Goal: Task Accomplishment & Management: Complete application form

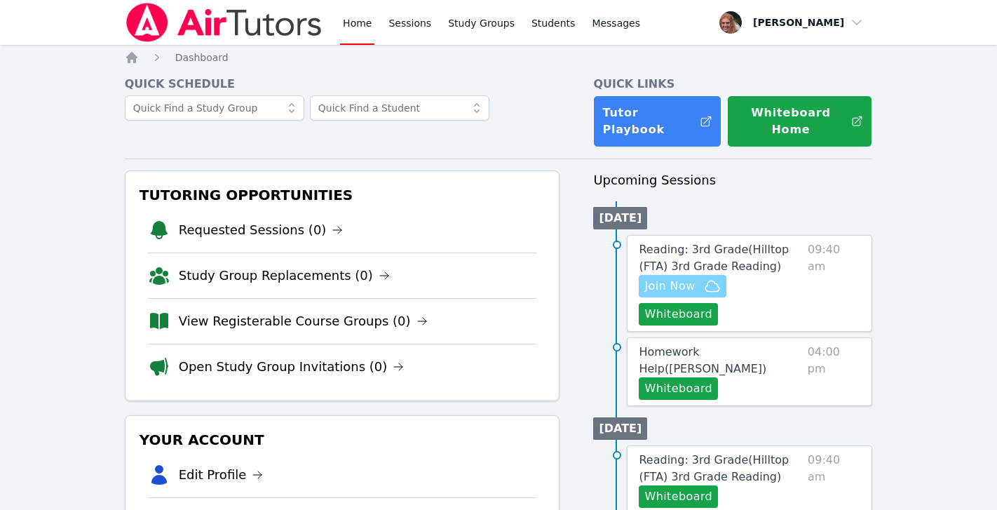
click at [693, 278] on span "Join Now" at bounding box center [669, 286] width 50 height 17
click at [691, 243] on link "Reading: 3rd Grade ( Hilltop (FTA) 3rd Grade Reading )" at bounding box center [720, 258] width 163 height 34
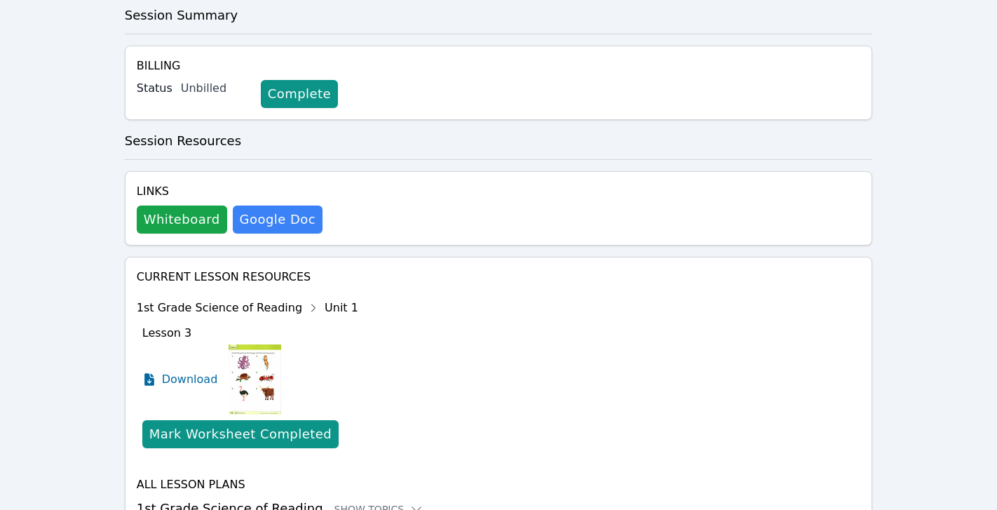
scroll to position [409, 0]
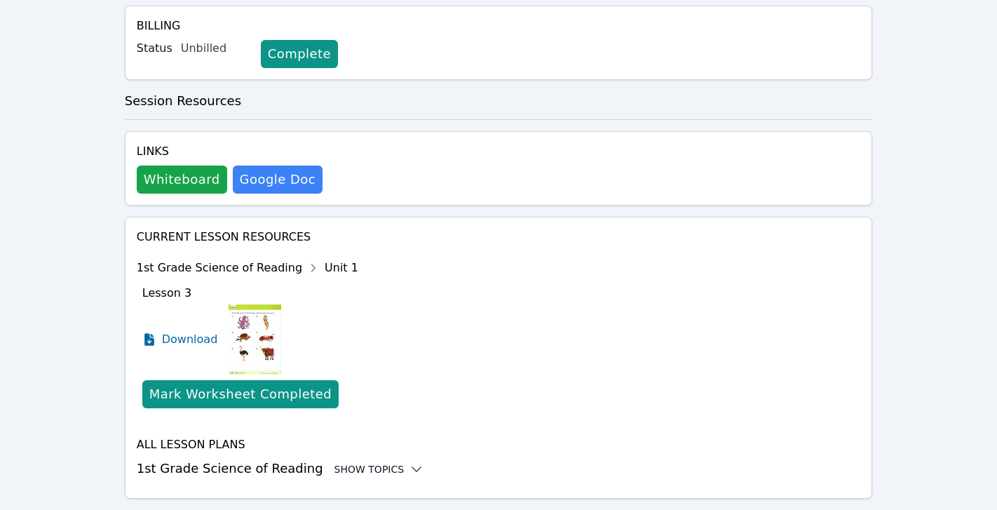
click at [409, 462] on icon at bounding box center [416, 469] width 14 height 14
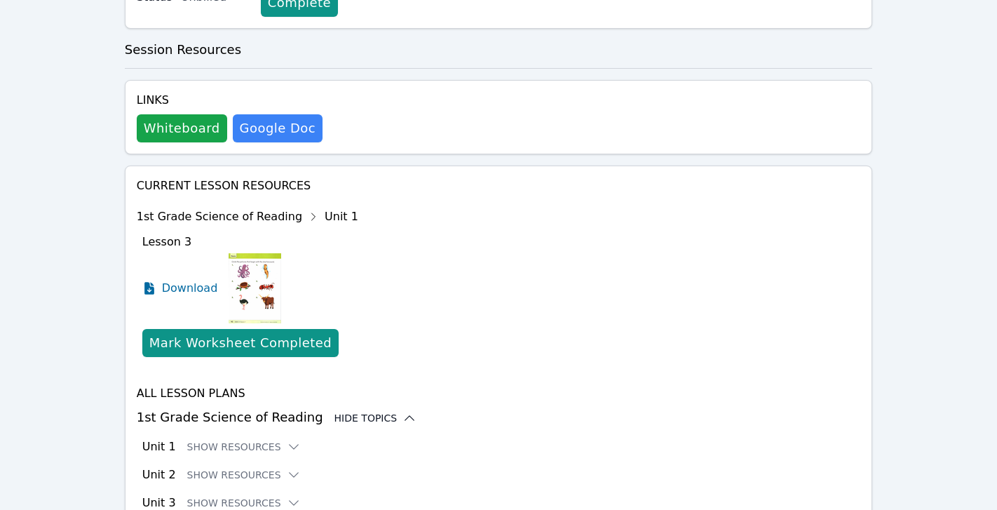
scroll to position [500, 0]
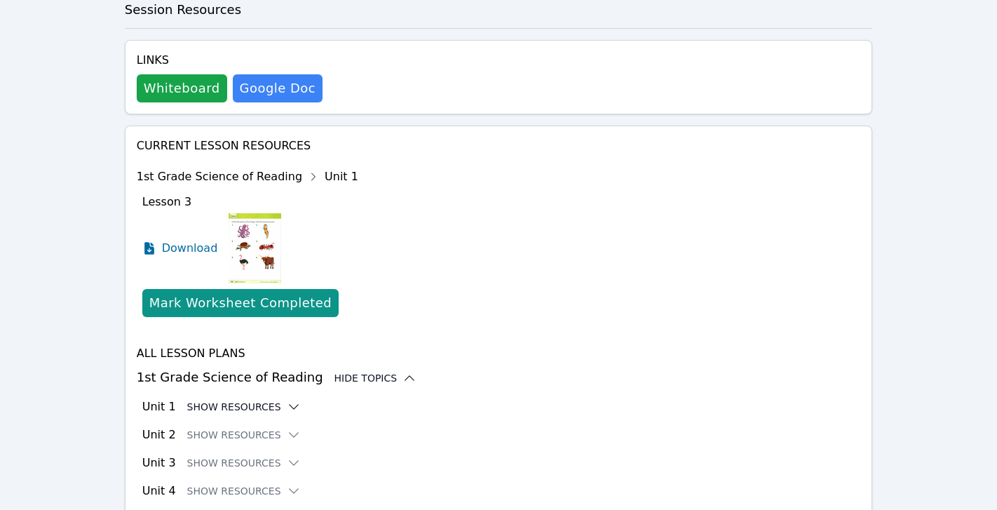
click at [272, 400] on button "Show Resources" at bounding box center [244, 407] width 114 height 14
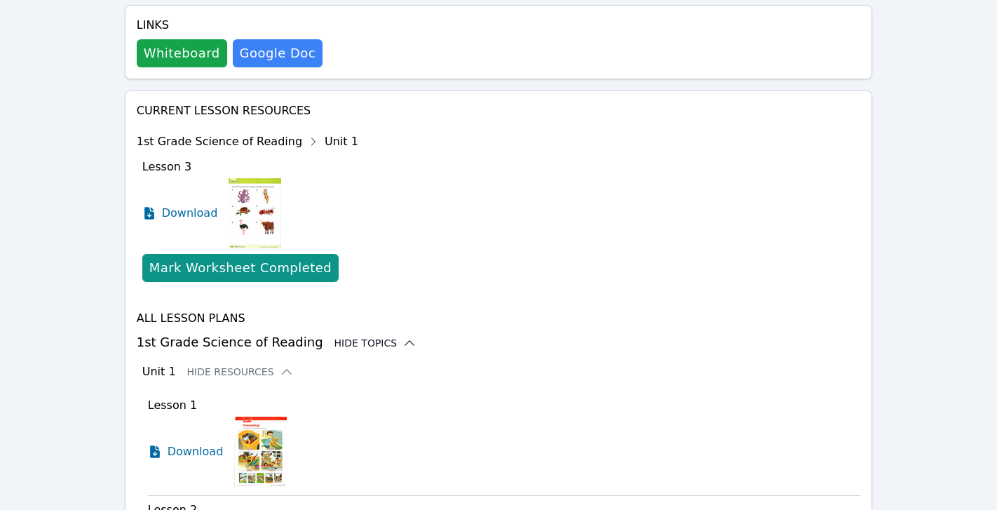
scroll to position [536, 0]
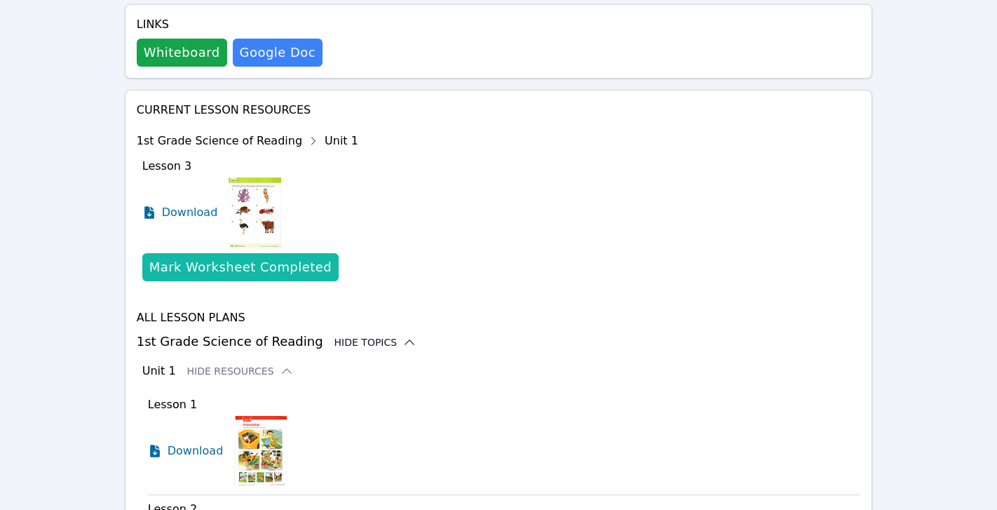
click at [291, 257] on div "Mark Worksheet Completed" at bounding box center [240, 267] width 182 height 20
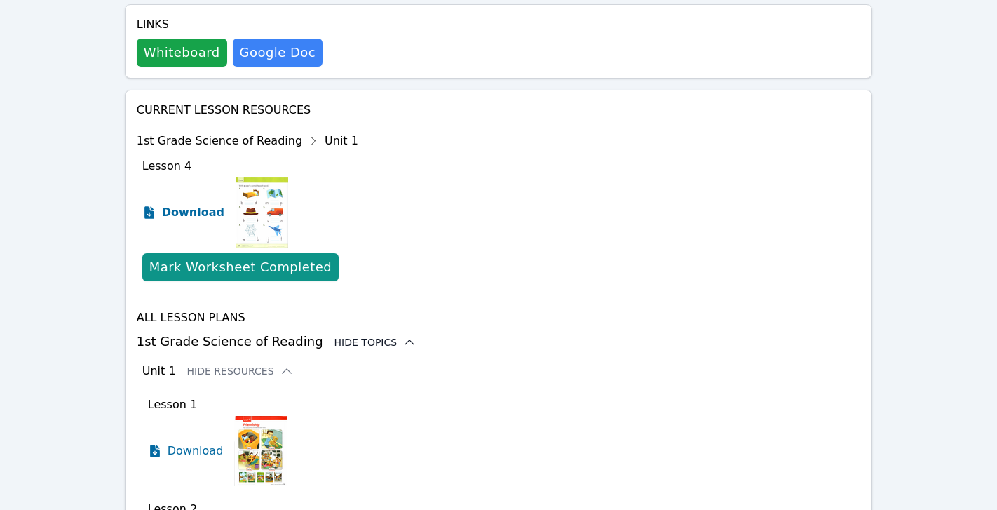
click at [193, 204] on span "Download" at bounding box center [193, 212] width 62 height 17
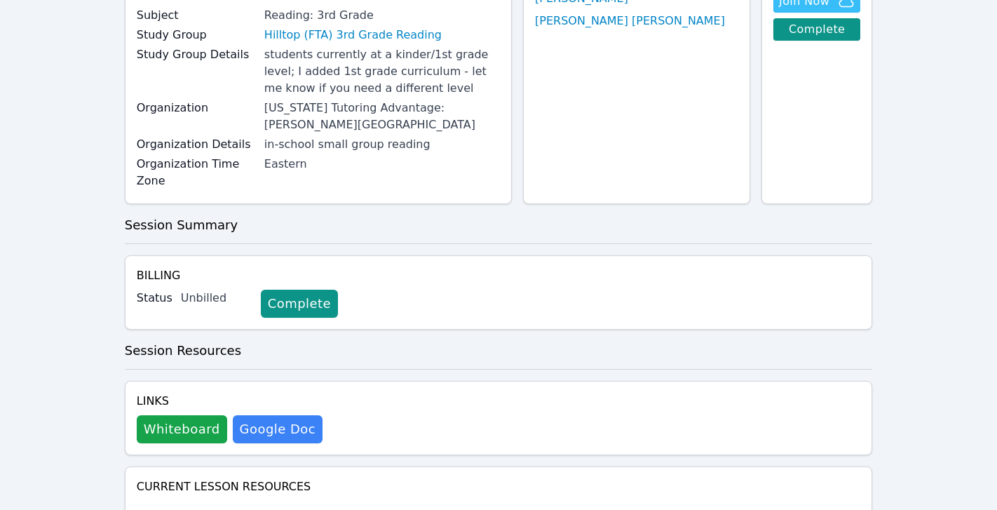
scroll to position [0, 0]
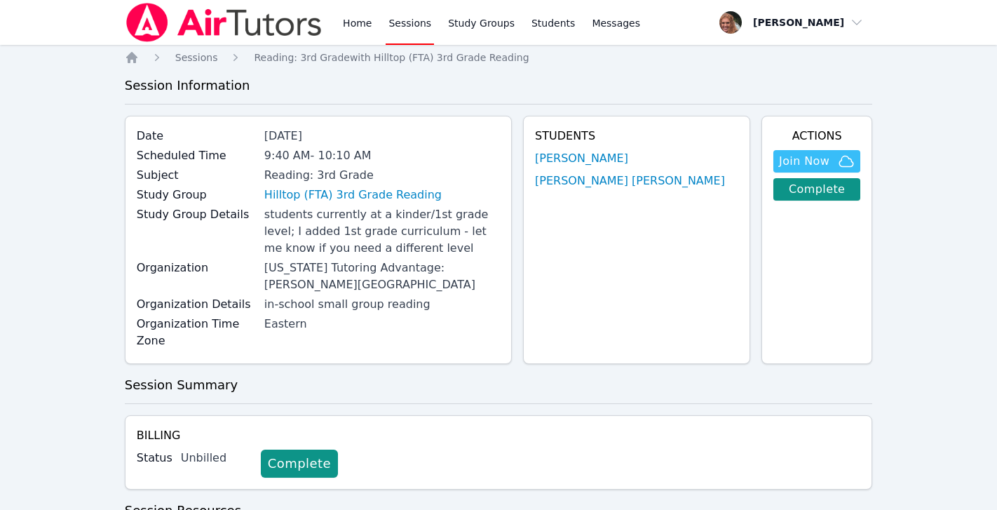
click at [421, 21] on link "Sessions" at bounding box center [409, 22] width 48 height 45
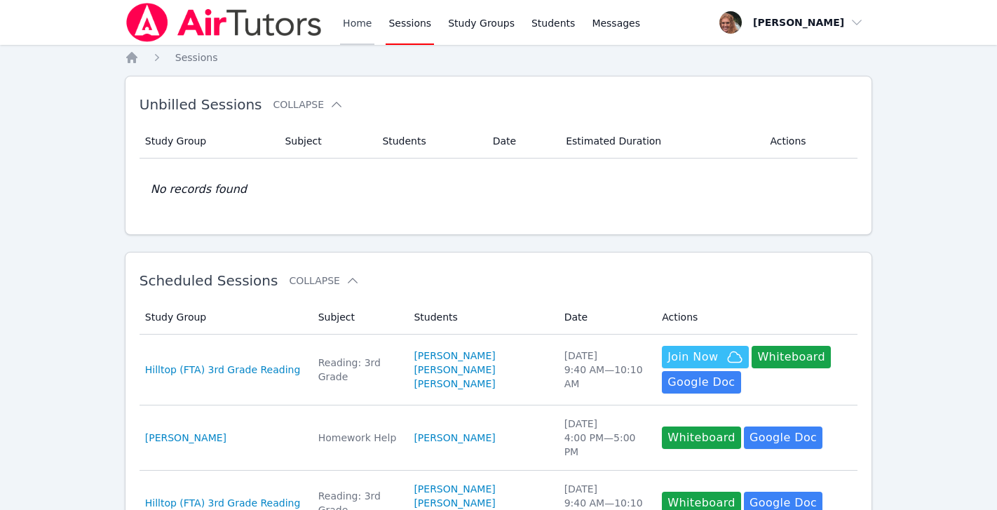
click at [368, 18] on link "Home" at bounding box center [357, 22] width 34 height 45
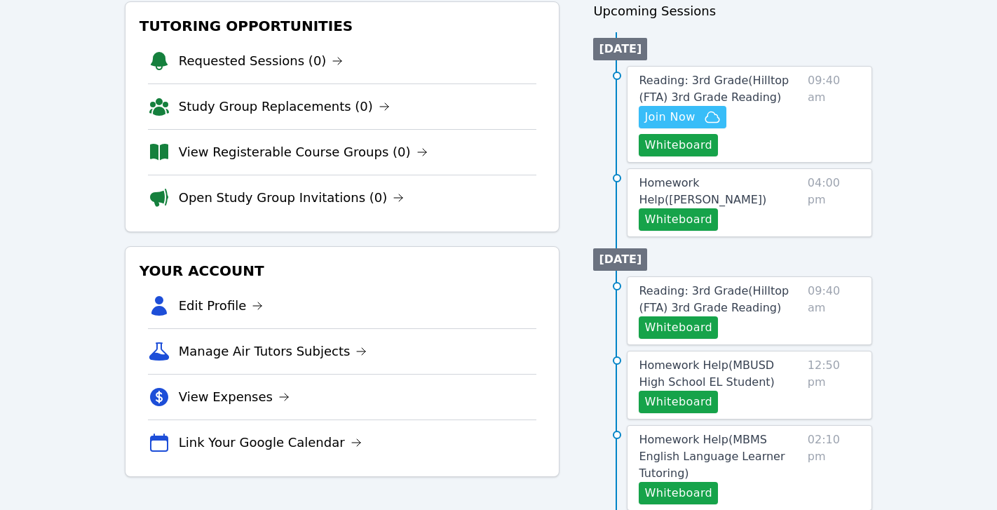
scroll to position [182, 0]
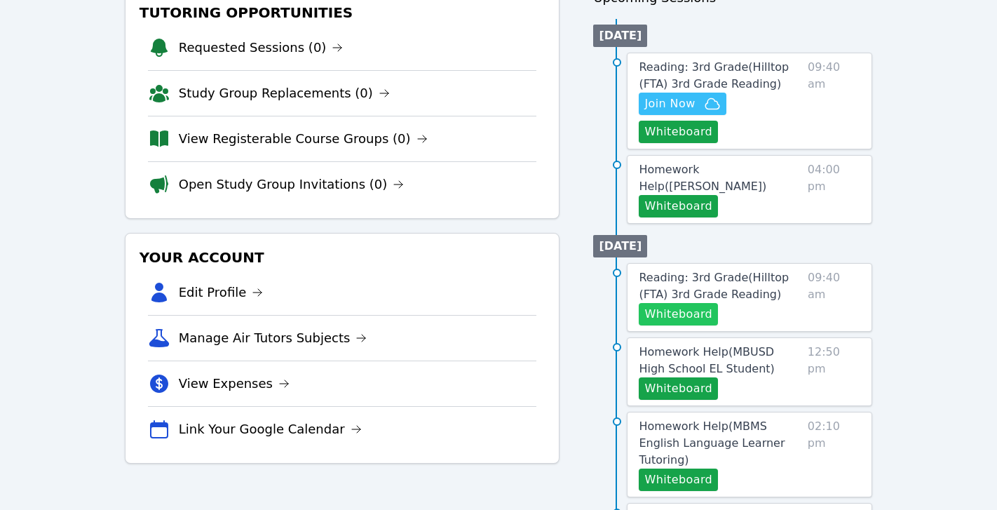
click at [671, 304] on button "Whiteboard" at bounding box center [678, 314] width 79 height 22
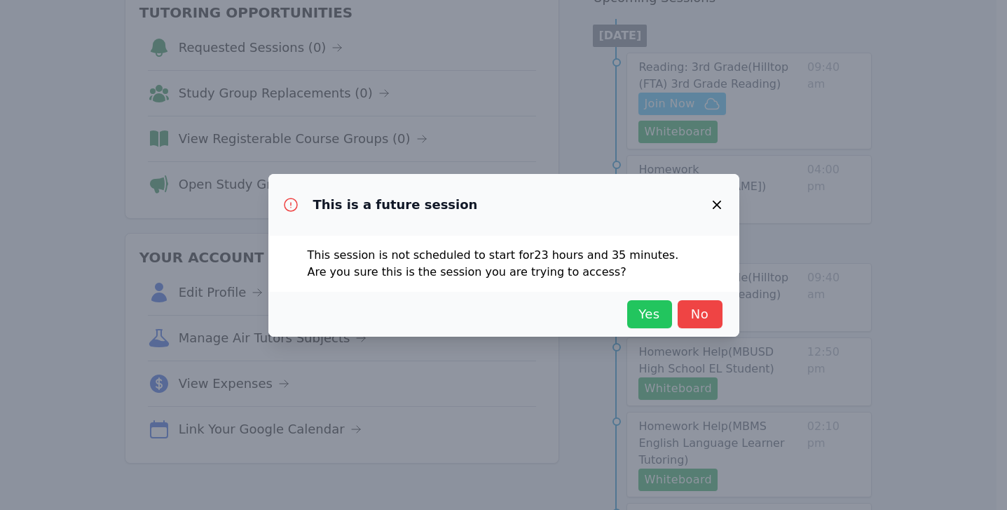
click at [634, 318] on span "Yes" at bounding box center [649, 314] width 31 height 20
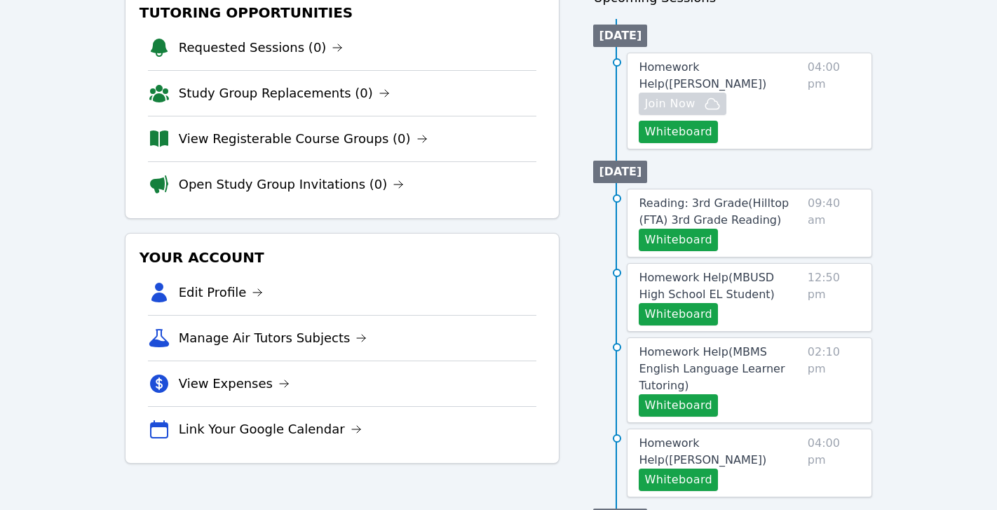
scroll to position [0, 0]
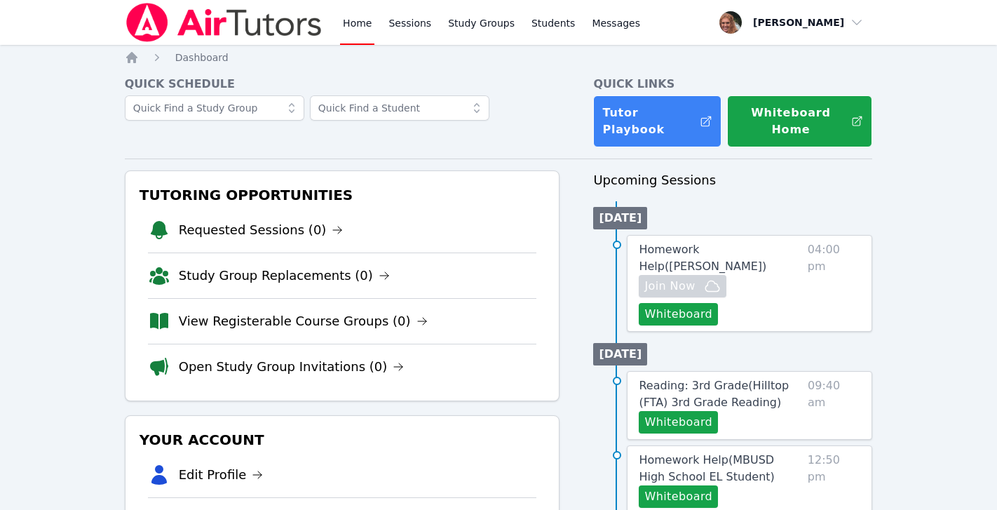
click at [357, 22] on link "Home" at bounding box center [357, 22] width 34 height 45
click at [411, 27] on link "Sessions" at bounding box center [409, 22] width 48 height 45
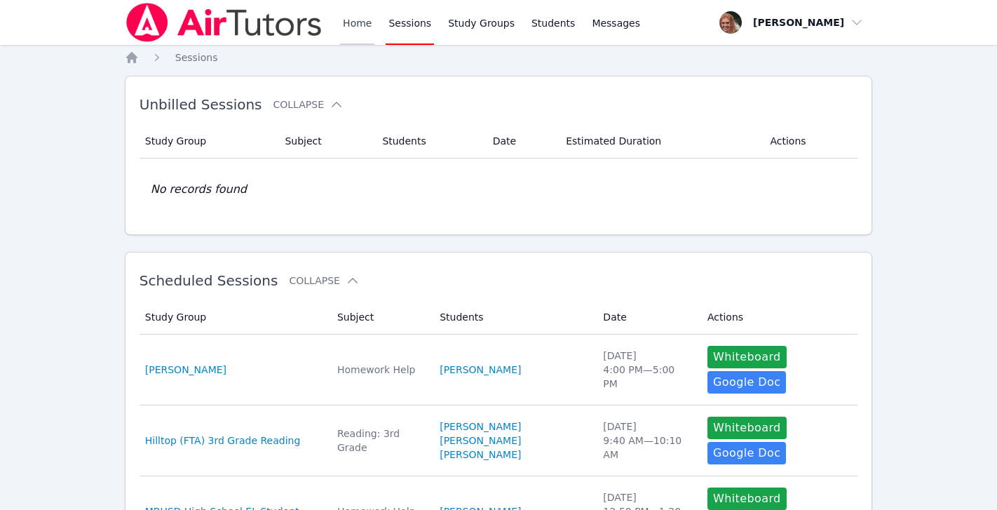
click at [357, 21] on link "Home" at bounding box center [357, 22] width 34 height 45
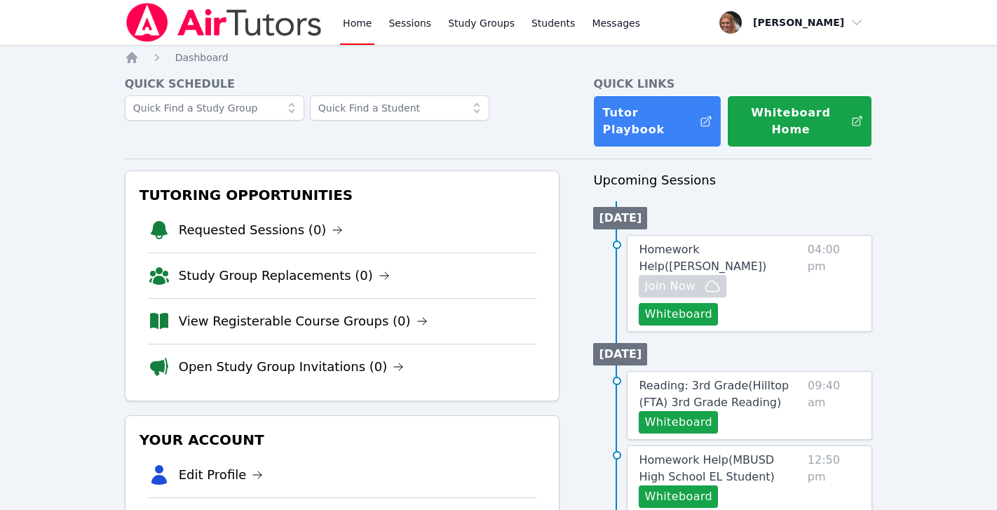
click at [357, 21] on link "Home" at bounding box center [357, 22] width 34 height 45
click at [406, 22] on link "Sessions" at bounding box center [409, 22] width 48 height 45
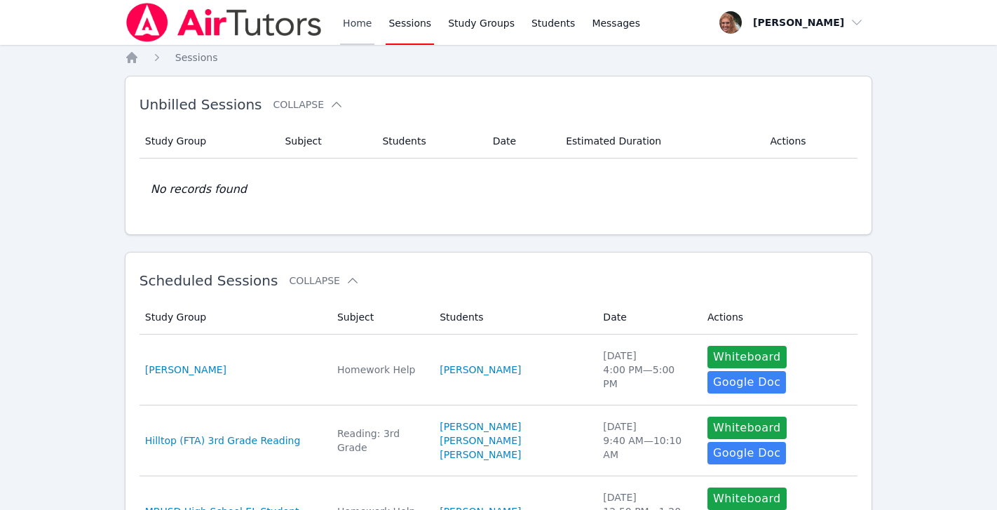
click at [360, 23] on link "Home" at bounding box center [357, 22] width 34 height 45
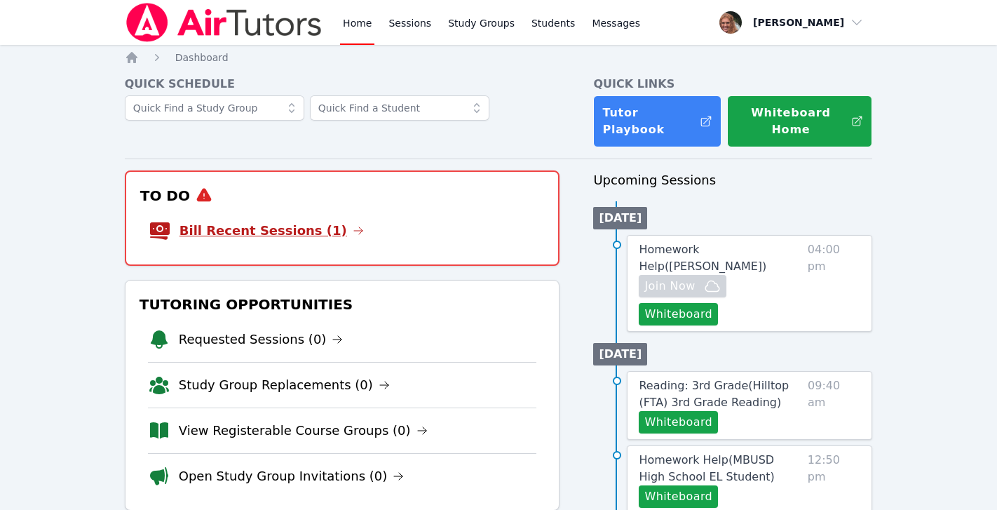
click at [271, 221] on link "Bill Recent Sessions (1)" at bounding box center [271, 231] width 184 height 20
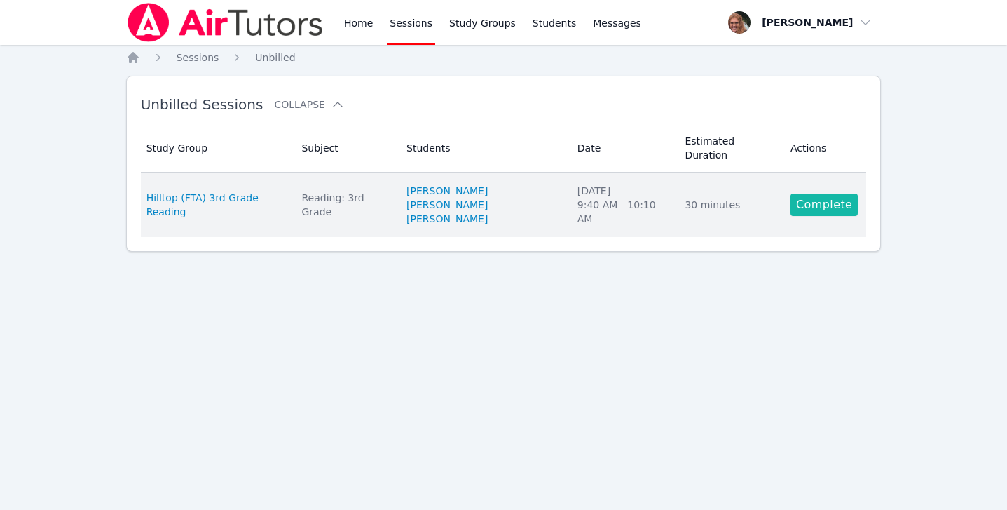
click at [811, 193] on link "Complete" at bounding box center [824, 204] width 67 height 22
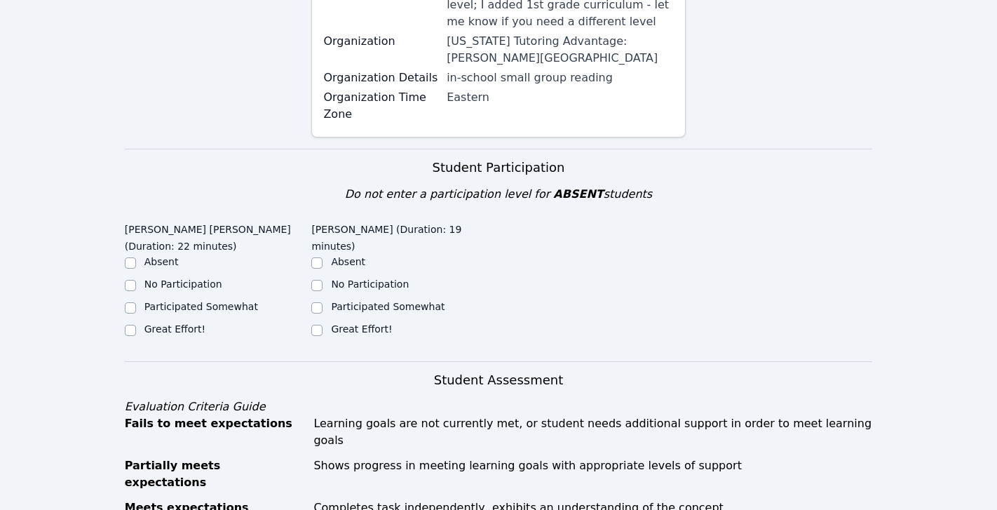
scroll to position [264, 0]
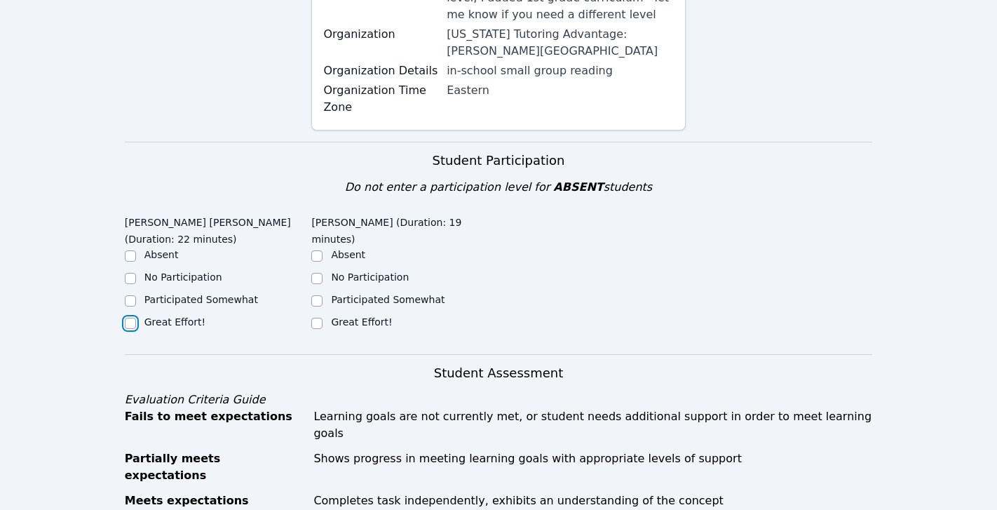
click at [132, 325] on input "Great Effort!" at bounding box center [130, 323] width 11 height 11
checkbox input "true"
click at [317, 325] on input "Great Effort!" at bounding box center [316, 323] width 11 height 11
checkbox input "true"
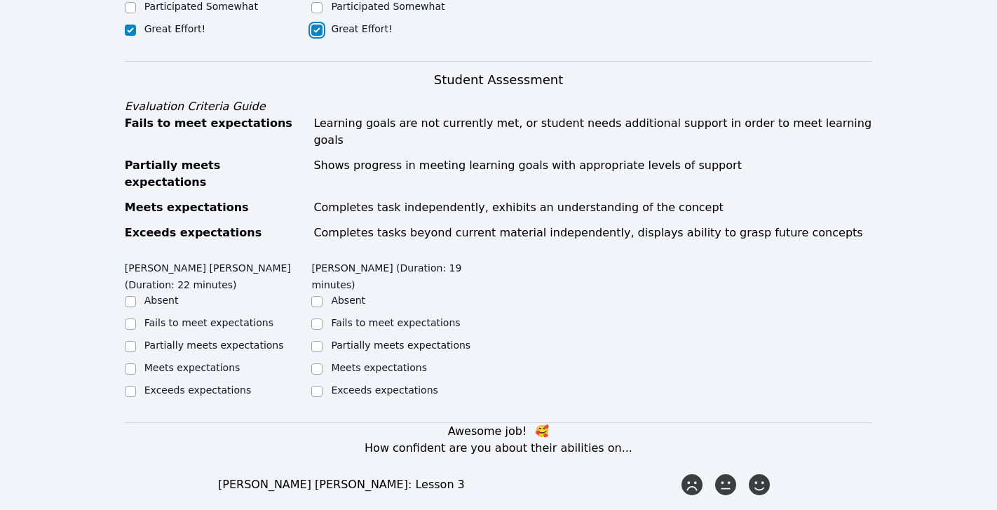
scroll to position [589, 0]
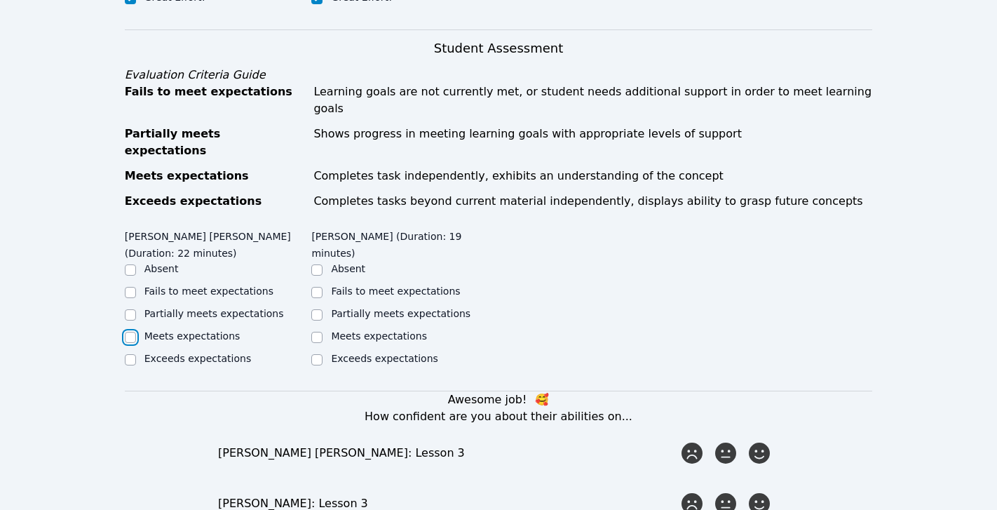
click at [132, 332] on input "Meets expectations" at bounding box center [130, 337] width 11 height 11
checkbox input "true"
click at [322, 329] on div "Meets expectations" at bounding box center [404, 337] width 187 height 17
click at [318, 332] on input "Meets expectations" at bounding box center [316, 337] width 11 height 11
checkbox input "true"
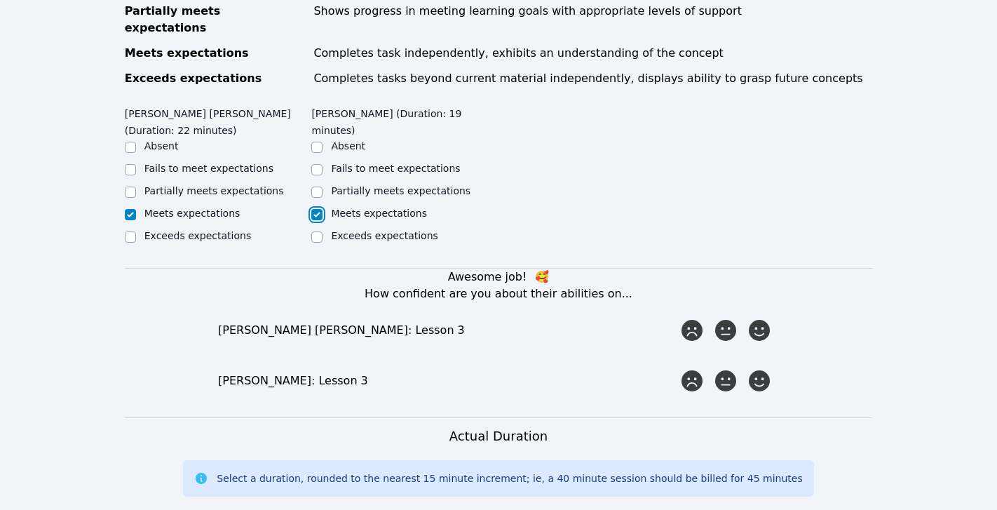
scroll to position [791, 0]
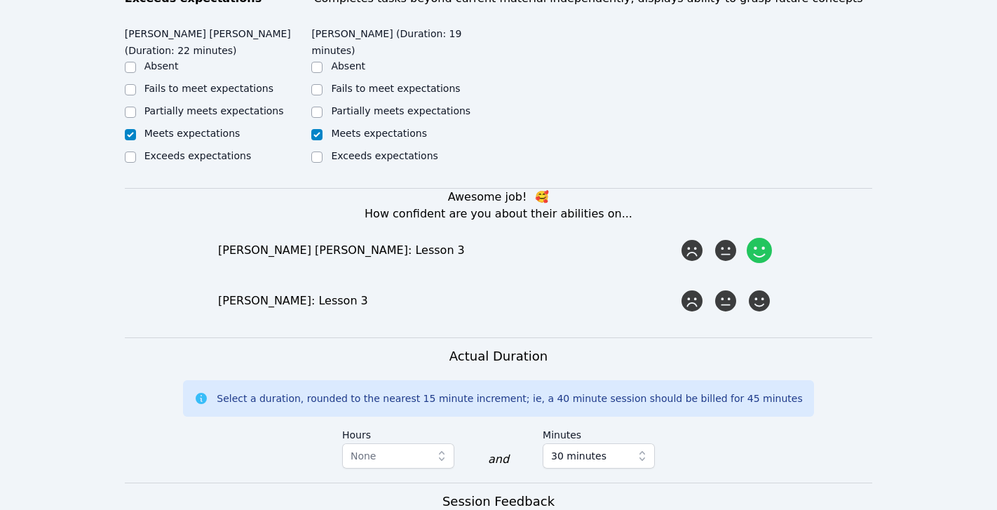
click at [765, 238] on icon at bounding box center [758, 250] width 25 height 25
click at [0, 0] on input "radio" at bounding box center [0, 0] width 0 height 0
click at [760, 288] on icon at bounding box center [758, 300] width 25 height 25
click at [0, 0] on input "radio" at bounding box center [0, 0] width 0 height 0
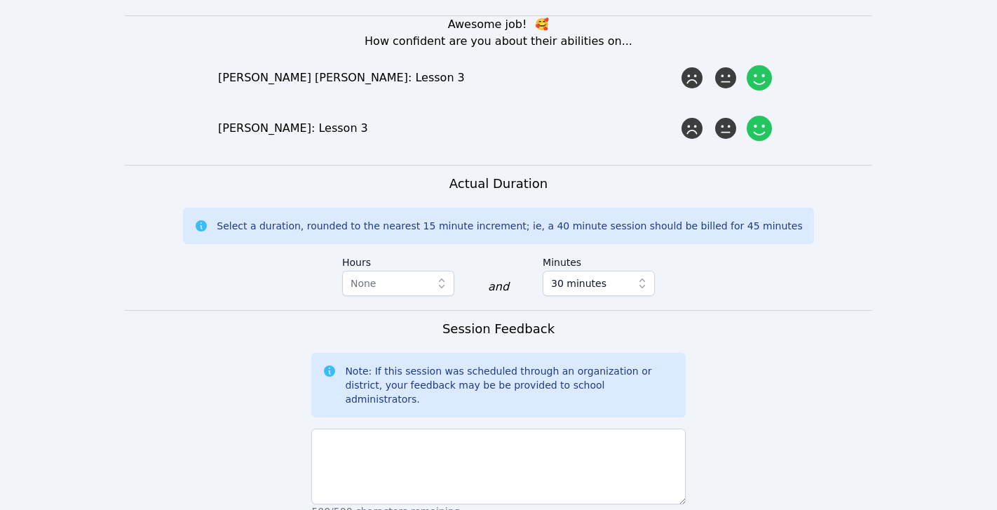
scroll to position [1025, 0]
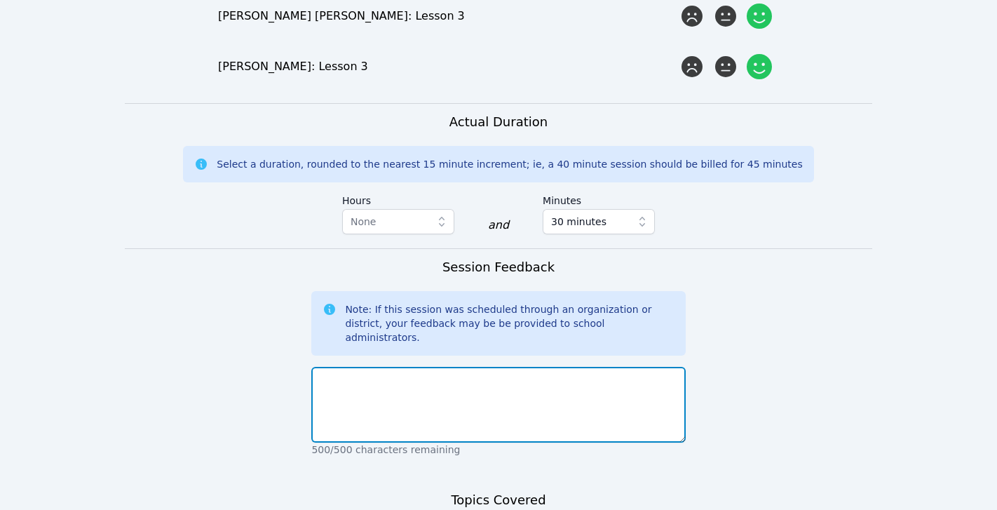
click at [633, 367] on textarea at bounding box center [498, 405] width 374 height 76
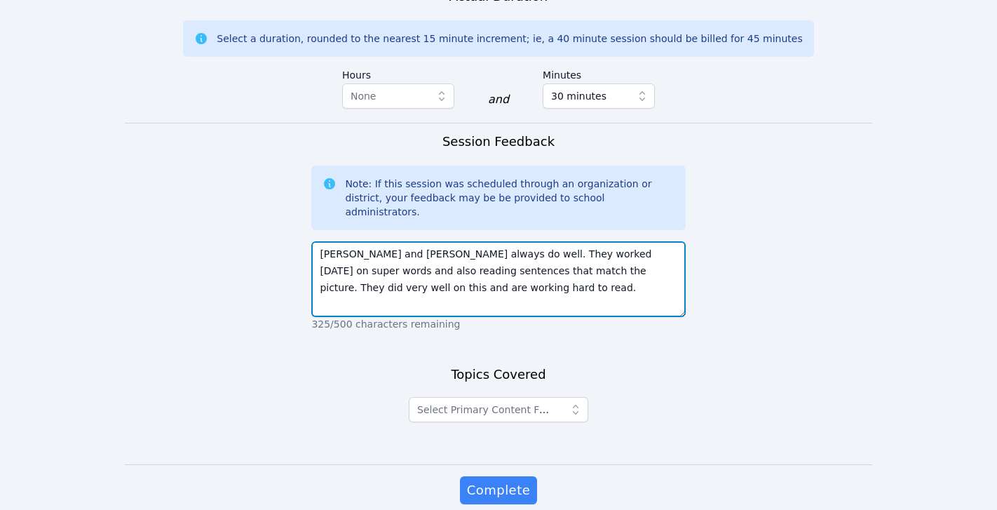
scroll to position [1165, 0]
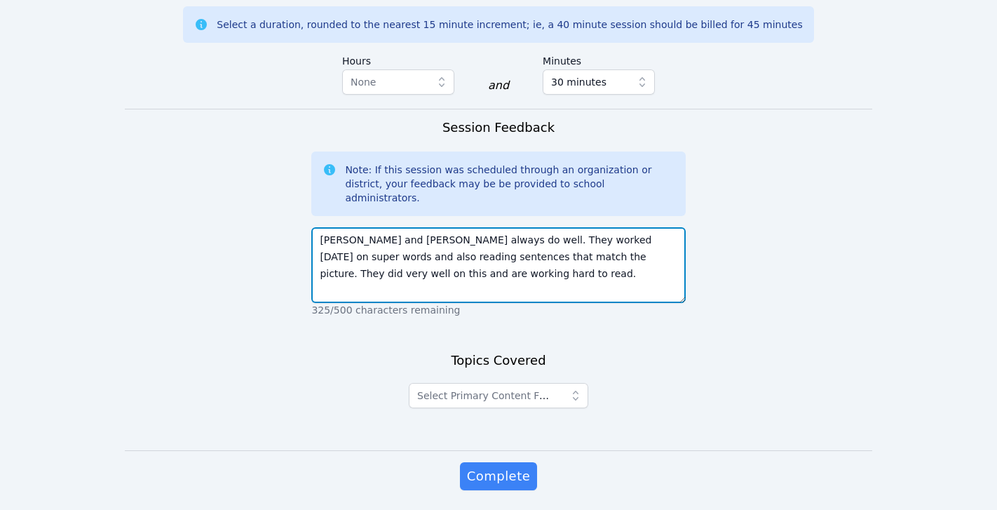
type textarea "Marisol and Milton always do well. They worked today on super words and also re…"
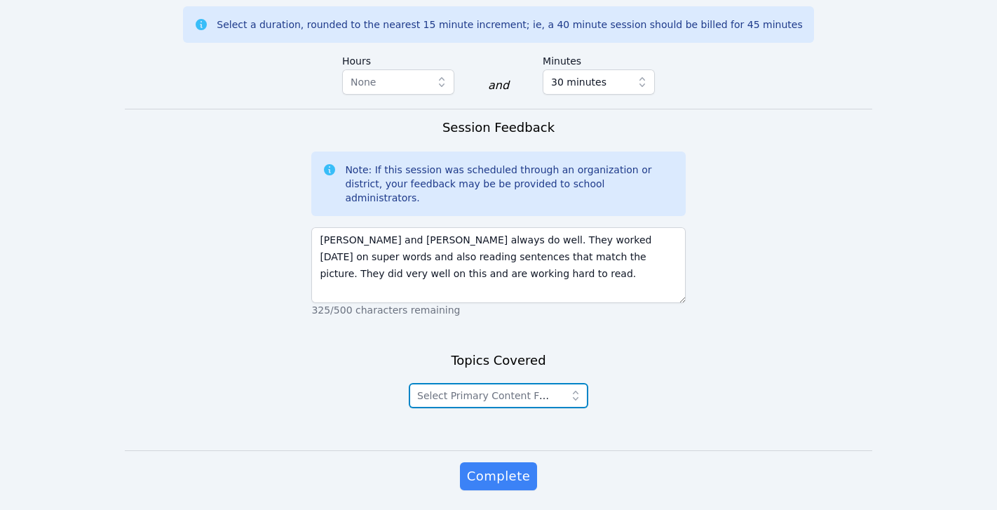
click at [559, 387] on span "Select Primary Content Focus" at bounding box center [488, 395] width 143 height 17
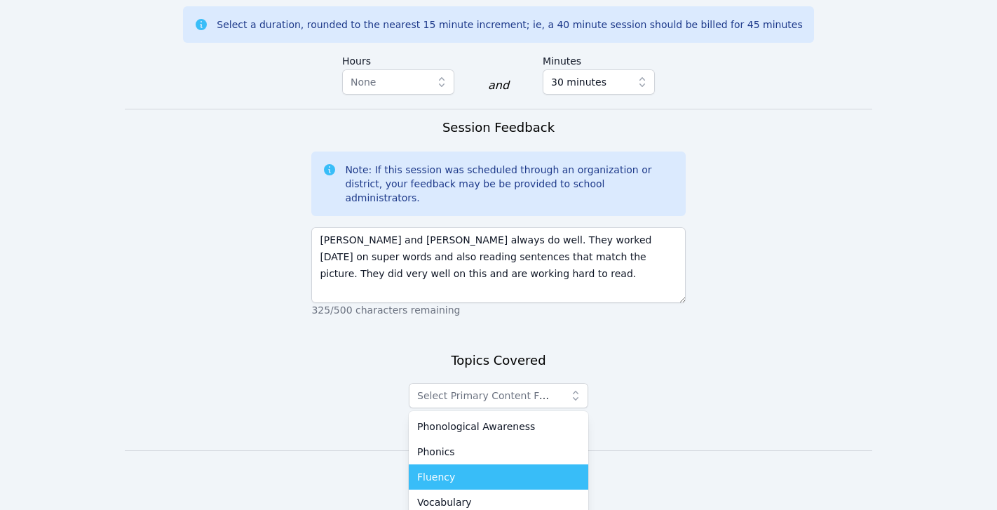
click at [506, 470] on div "Fluency" at bounding box center [498, 477] width 163 height 14
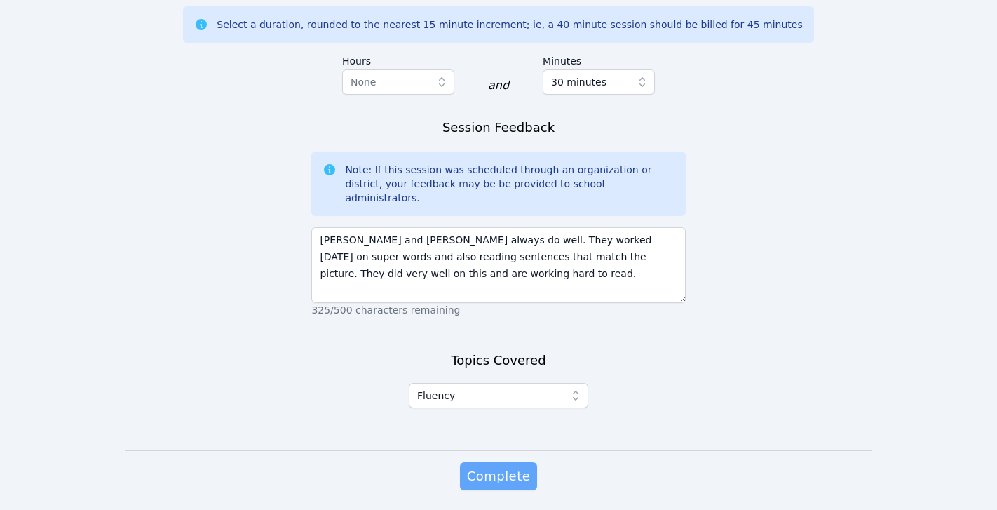
click at [515, 466] on span "Complete" at bounding box center [498, 476] width 63 height 20
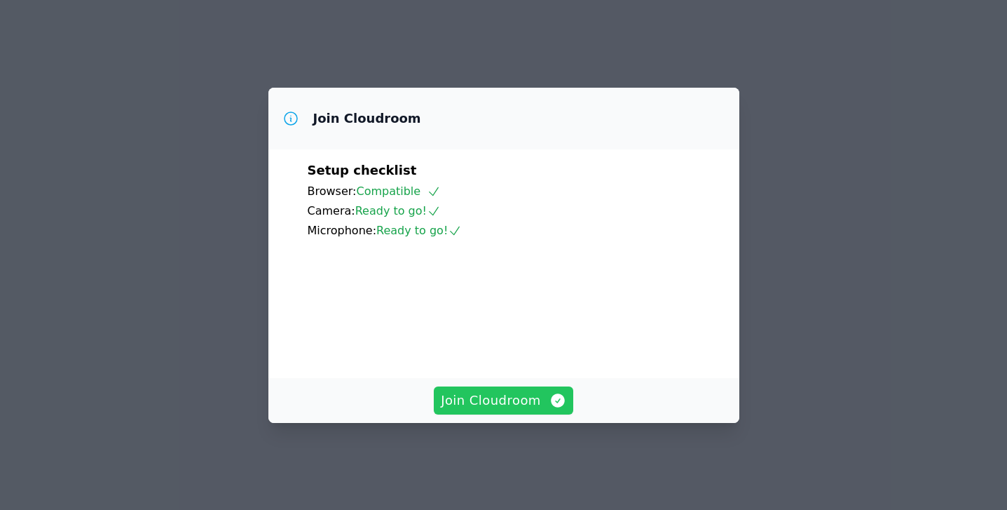
click at [513, 410] on span "Join Cloudroom" at bounding box center [503, 400] width 125 height 20
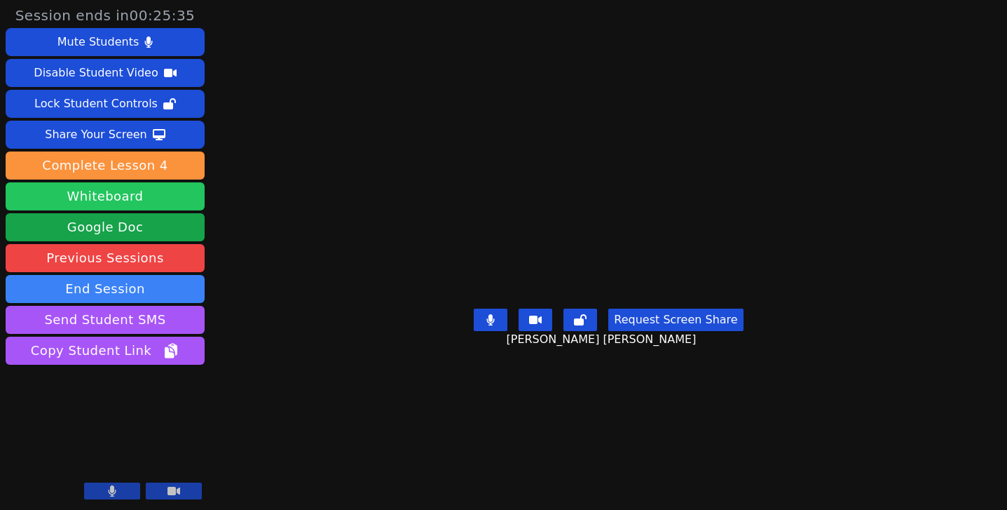
click at [141, 203] on button "Whiteboard" at bounding box center [105, 196] width 199 height 28
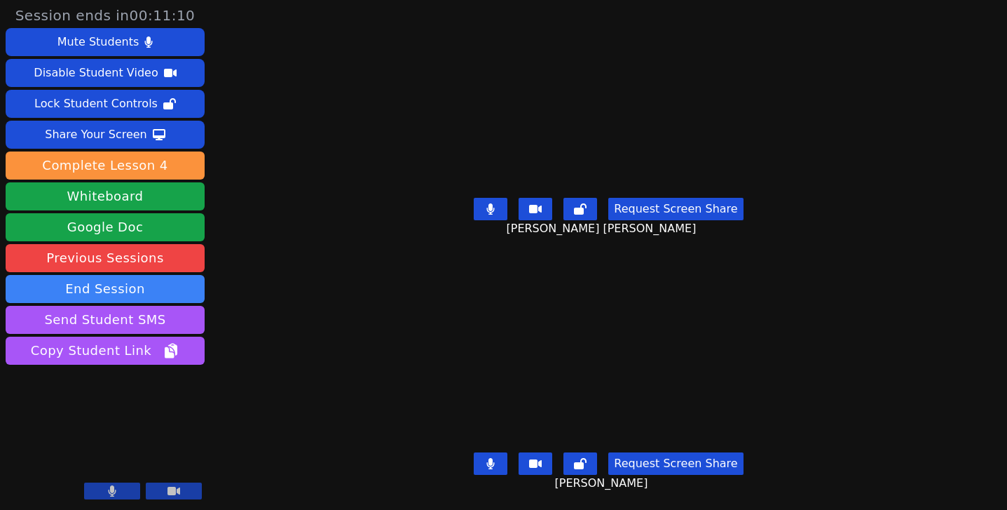
click at [494, 203] on icon at bounding box center [490, 208] width 8 height 11
click at [494, 203] on icon at bounding box center [491, 208] width 14 height 11
click at [490, 458] on icon at bounding box center [491, 463] width 8 height 11
click at [490, 458] on icon at bounding box center [491, 463] width 14 height 11
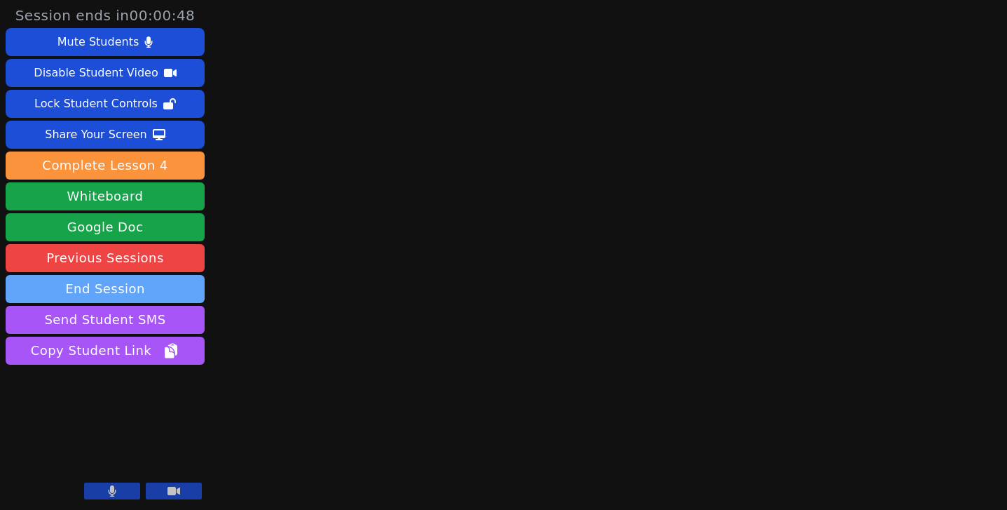
click at [110, 285] on button "End Session" at bounding box center [105, 289] width 199 height 28
